Goal: Task Accomplishment & Management: Use online tool/utility

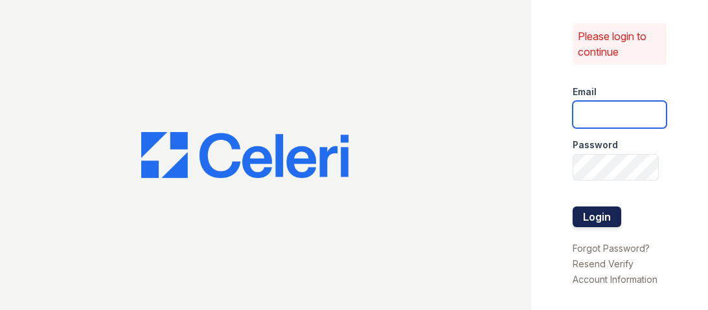
type input "[EMAIL_ADDRESS][DOMAIN_NAME]"
click at [596, 213] on button "Login" at bounding box center [596, 217] width 49 height 21
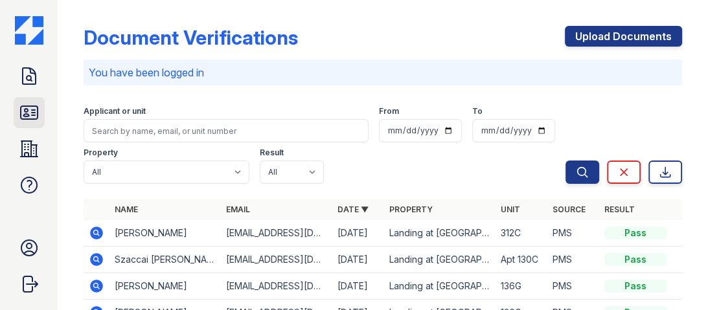
click at [28, 119] on icon at bounding box center [29, 112] width 17 height 13
